Goal: Task Accomplishment & Management: Manage account settings

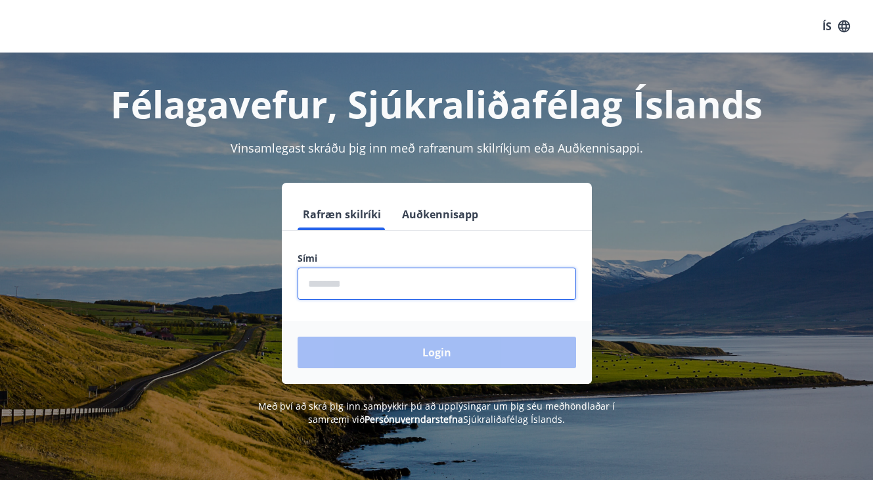
click at [417, 277] on input "phone" at bounding box center [437, 283] width 279 height 32
type input "********"
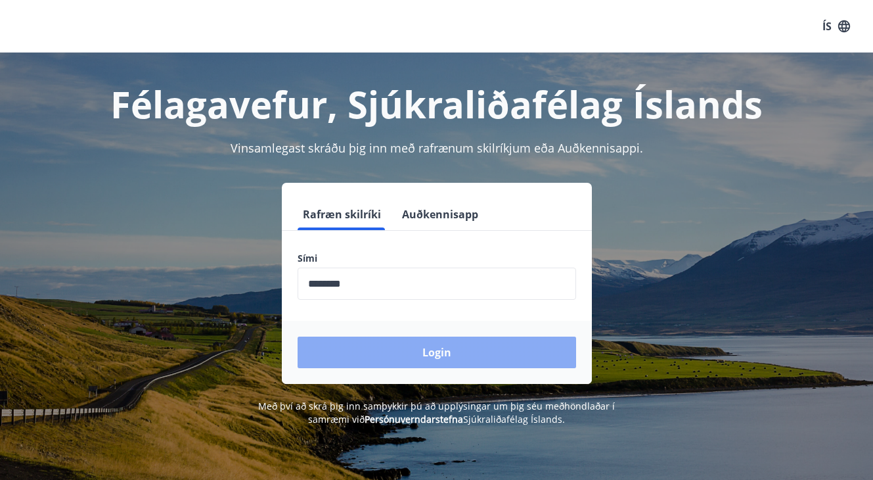
click at [413, 355] on button "Login" at bounding box center [437, 352] width 279 height 32
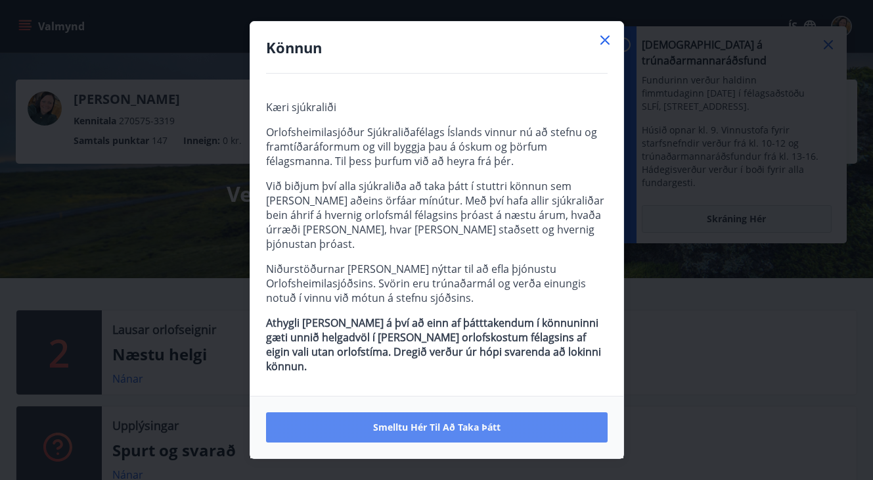
click at [493, 420] on span "Smelltu hér til að taka þátt" at bounding box center [436, 426] width 127 height 13
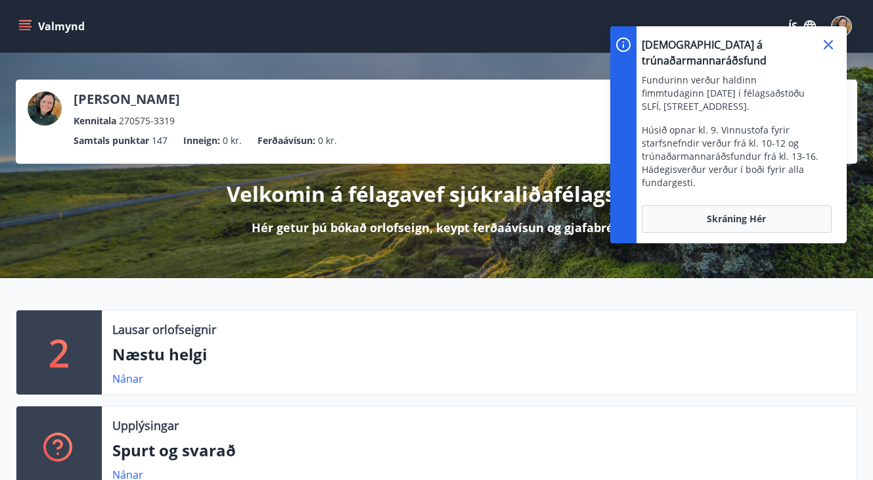
click at [825, 46] on icon at bounding box center [829, 45] width 16 height 16
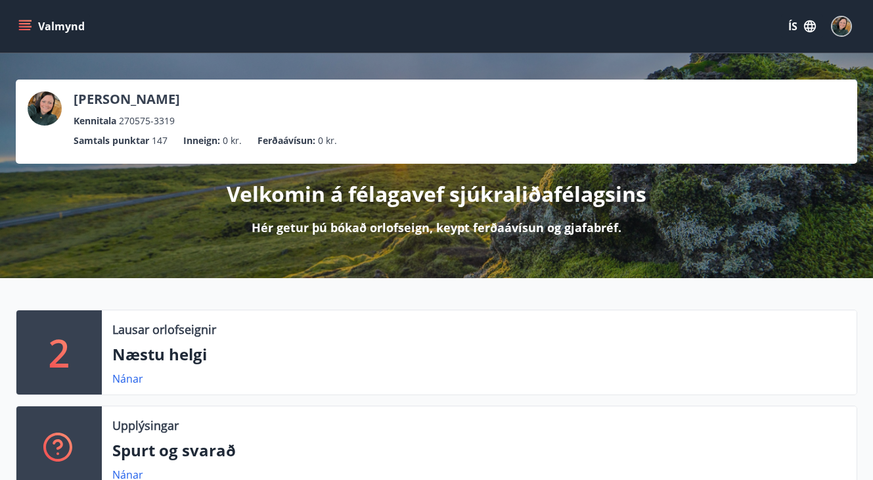
click at [843, 26] on img "button" at bounding box center [841, 26] width 18 height 18
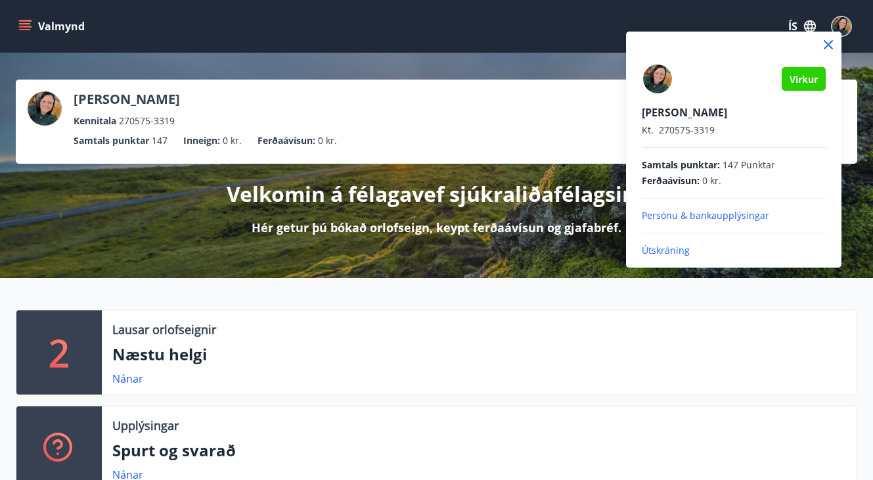
click at [665, 247] on p "Útskráning" at bounding box center [734, 250] width 184 height 13
